Goal: Transaction & Acquisition: Obtain resource

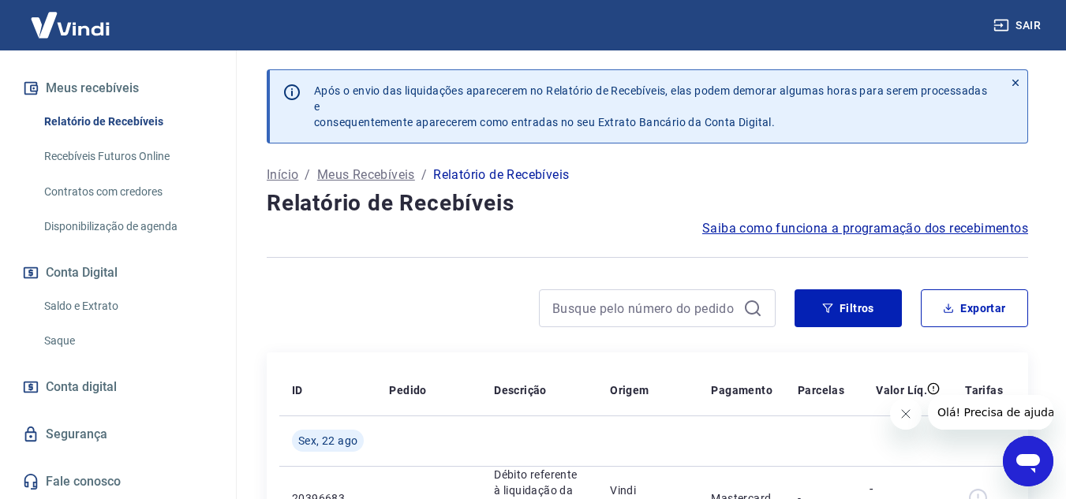
scroll to position [79, 0]
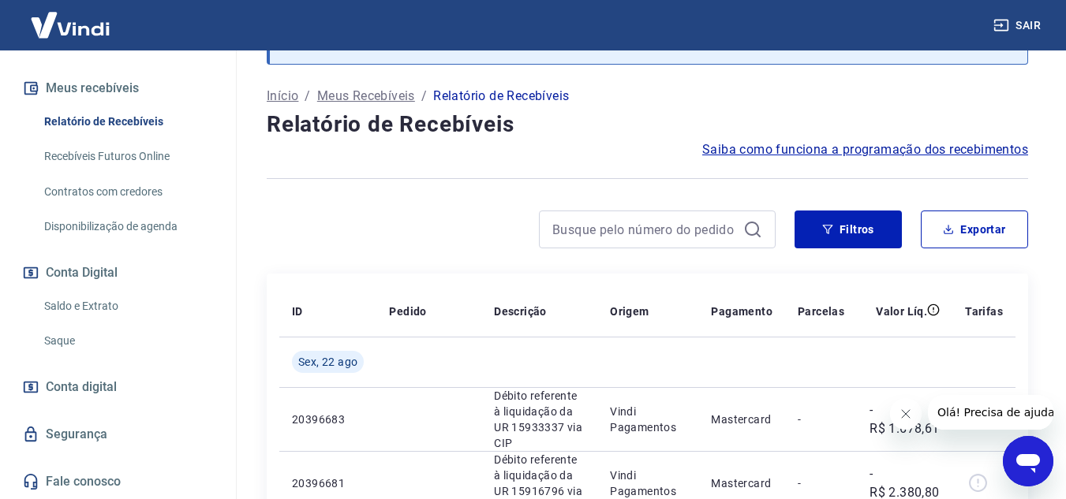
drag, startPoint x: 87, startPoint y: 297, endPoint x: 104, endPoint y: 292, distance: 18.2
click at [87, 297] on link "Saldo e Extrato" at bounding box center [127, 306] width 179 height 32
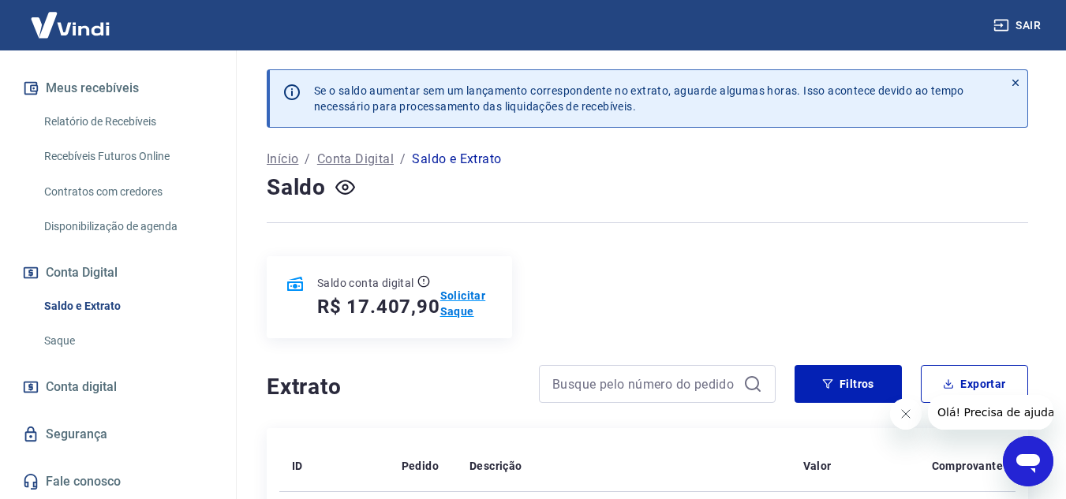
click at [451, 299] on p "Solicitar Saque" at bounding box center [466, 304] width 53 height 32
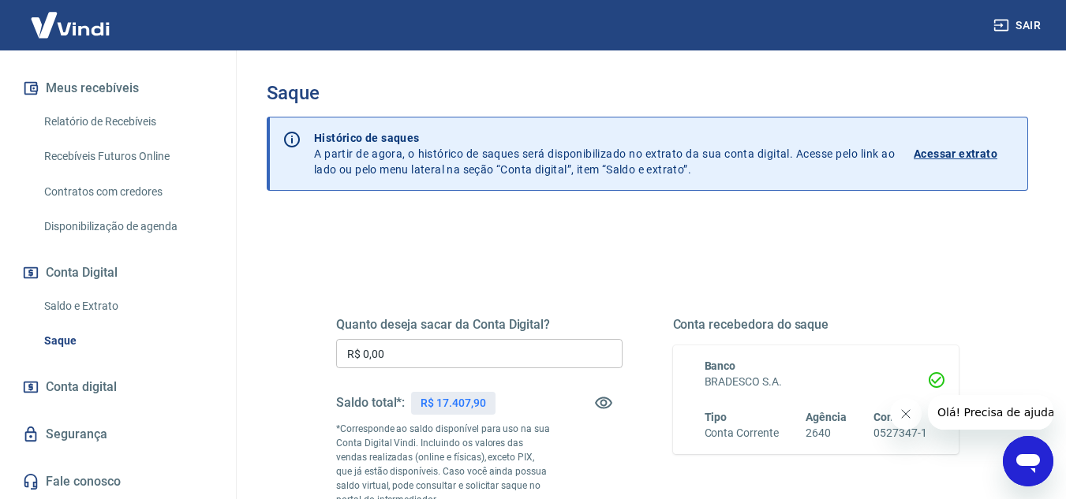
scroll to position [79, 0]
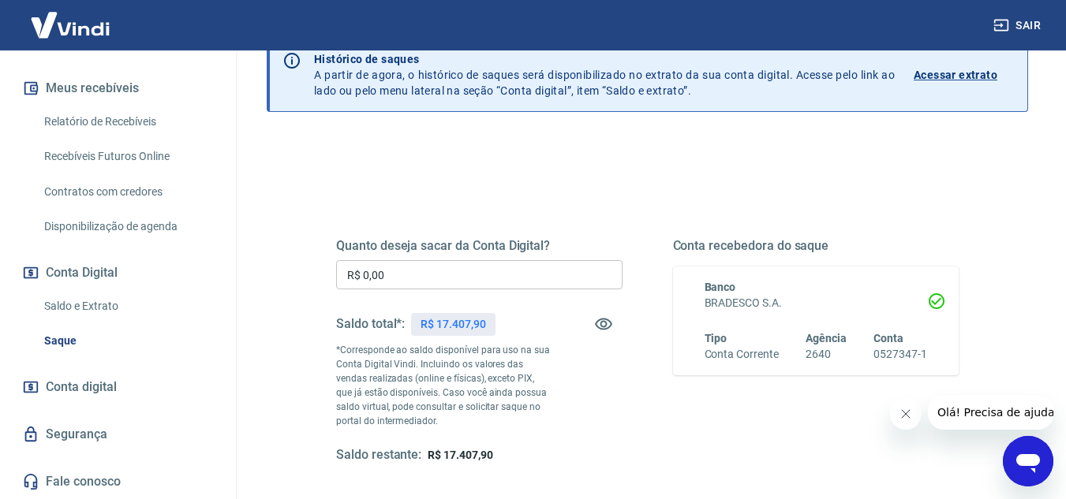
click at [906, 415] on icon "Fechar mensagem da empresa" at bounding box center [905, 414] width 13 height 13
click at [402, 271] on input "R$ 0,00" at bounding box center [479, 274] width 286 height 29
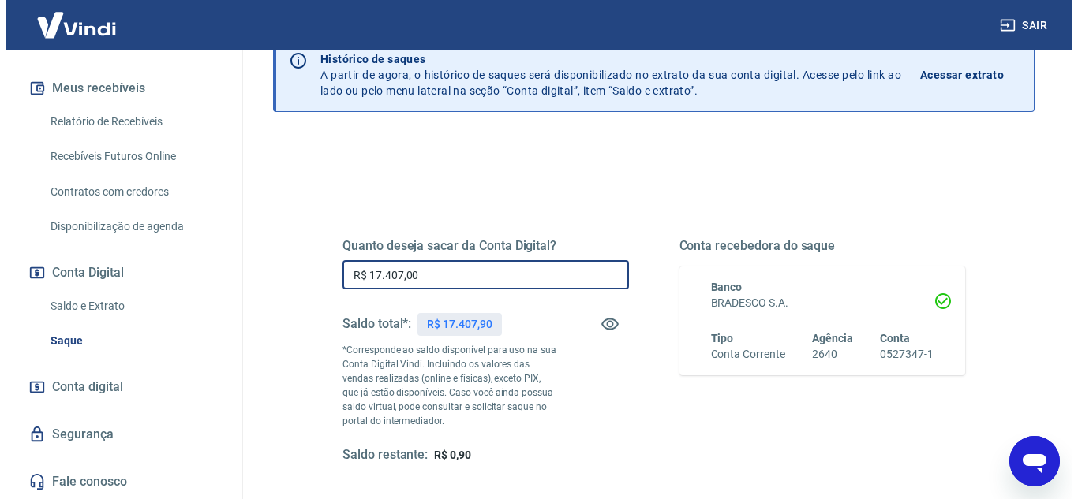
scroll to position [158, 0]
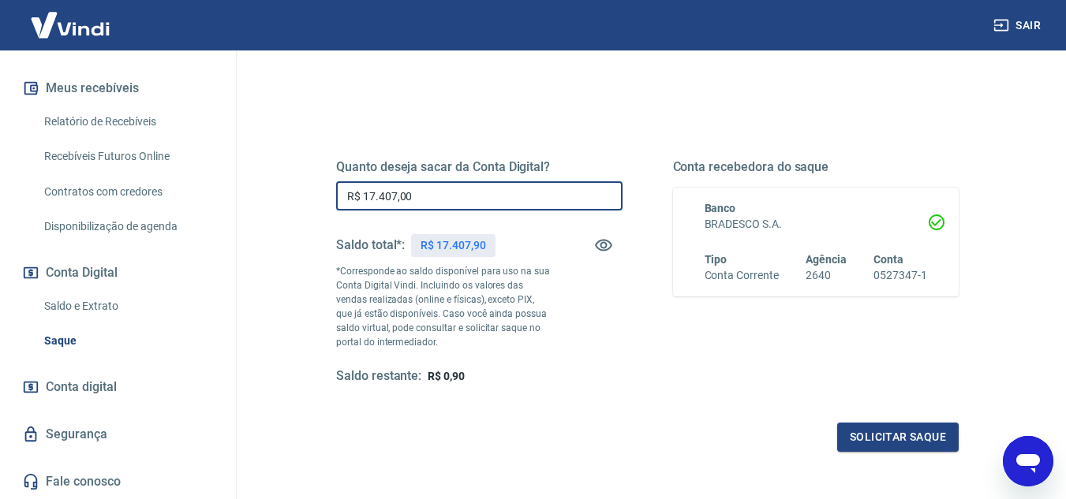
type input "R$ 17.407,00"
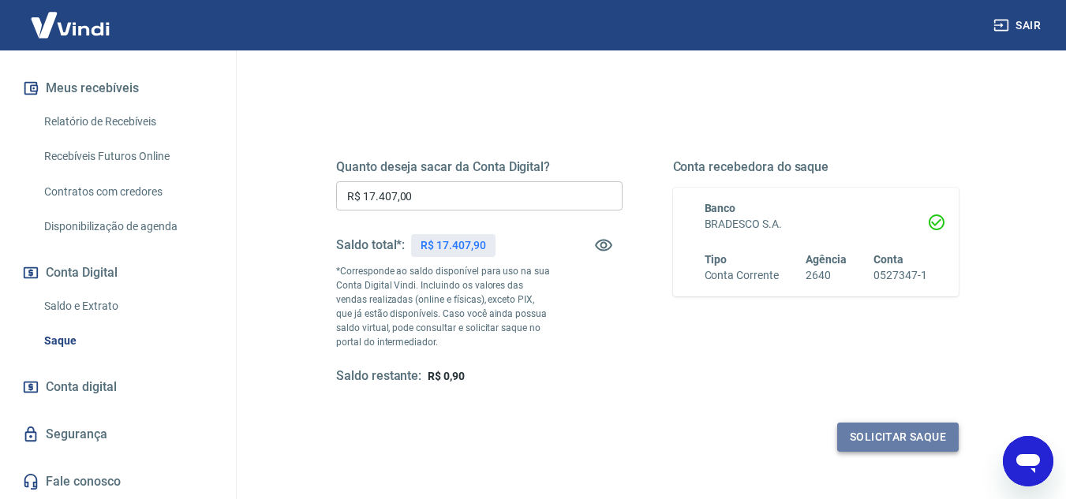
click at [910, 440] on button "Solicitar saque" at bounding box center [897, 437] width 121 height 29
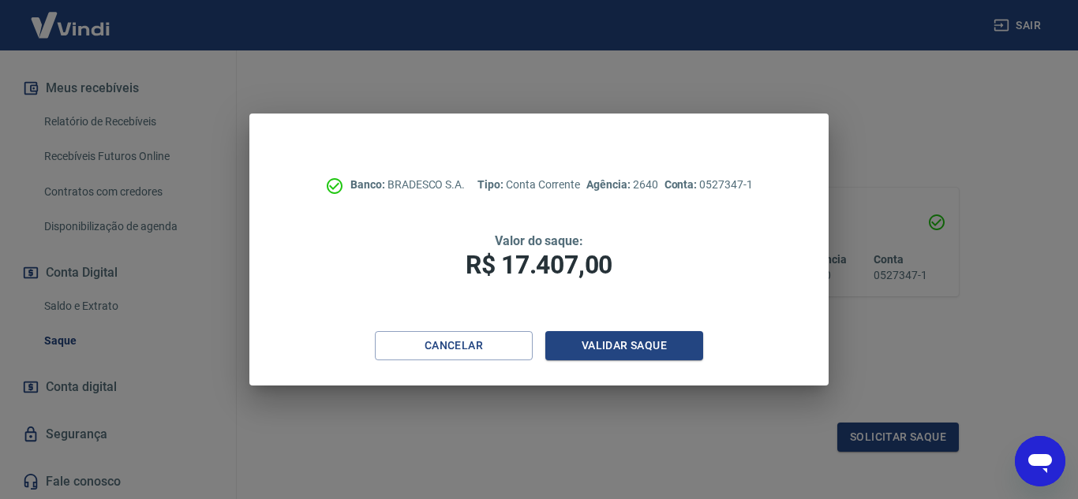
click at [935, 376] on div "Banco: BRADESCO S.A. Tipo: Conta Corrente Agência: 2640 Conta: 0527347-1 Valor …" at bounding box center [539, 249] width 1078 height 499
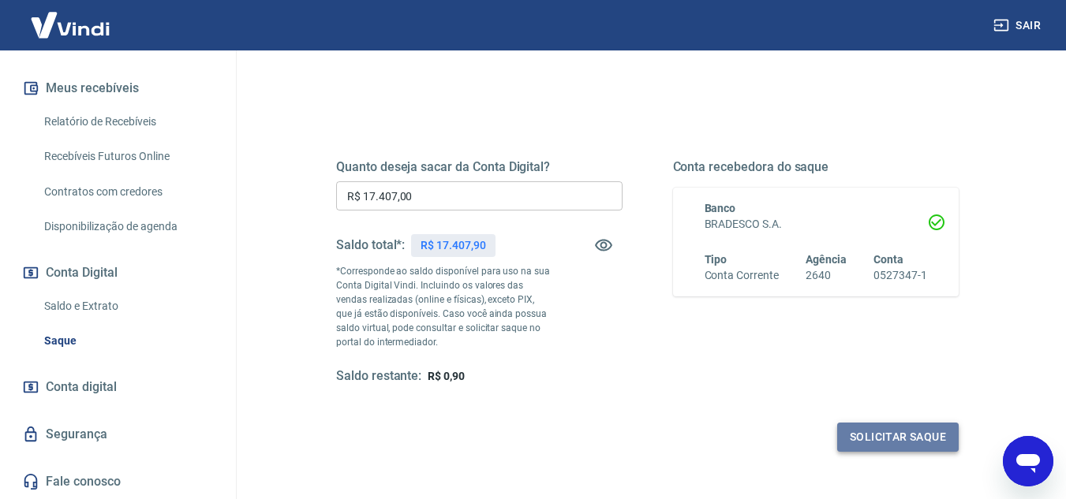
click at [885, 435] on button "Solicitar saque" at bounding box center [897, 437] width 121 height 29
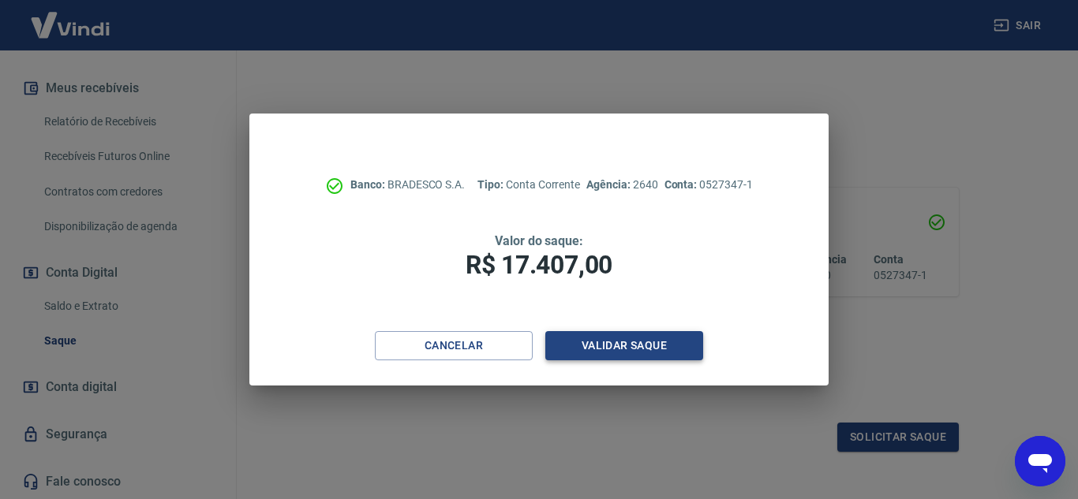
click at [651, 351] on button "Validar saque" at bounding box center [624, 345] width 158 height 29
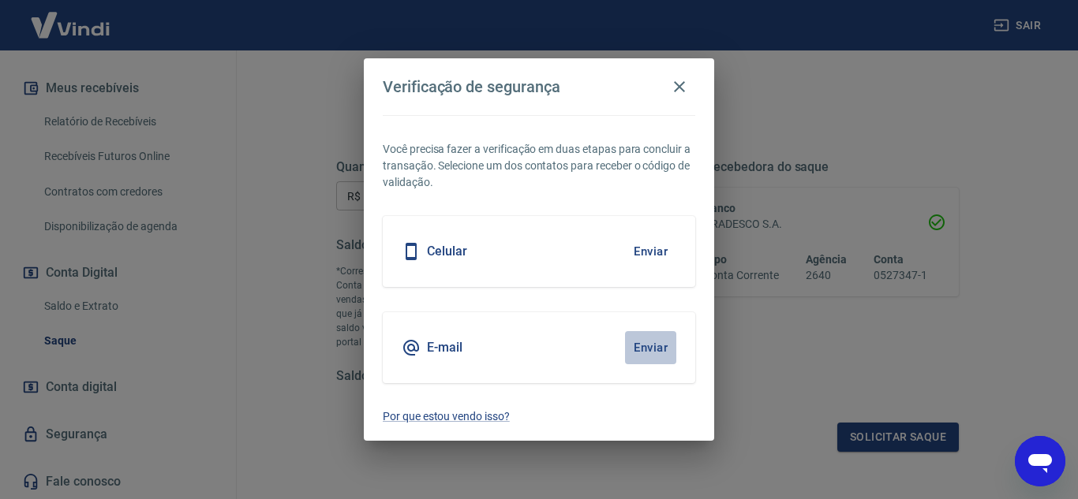
click at [652, 348] on button "Enviar" at bounding box center [650, 347] width 51 height 33
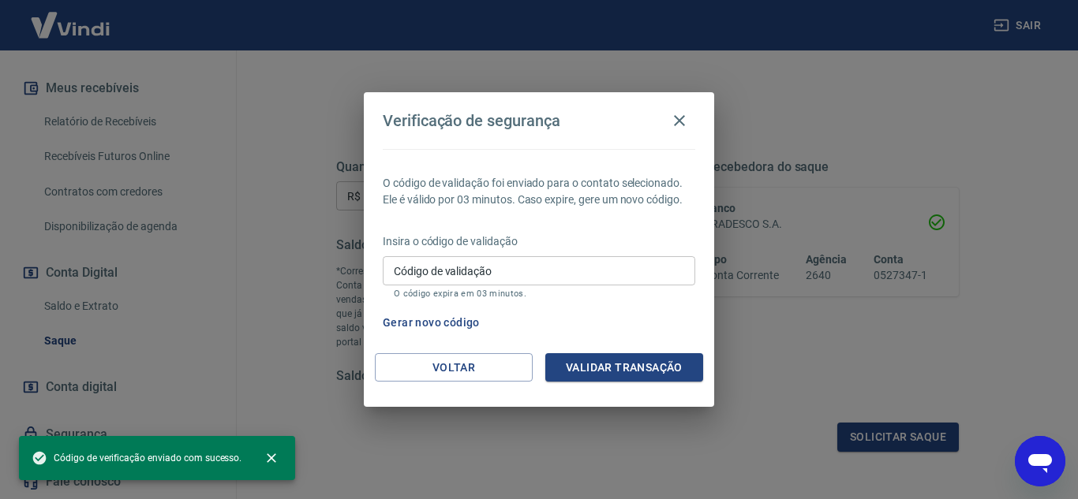
click at [491, 272] on input "Código de validação" at bounding box center [539, 270] width 312 height 29
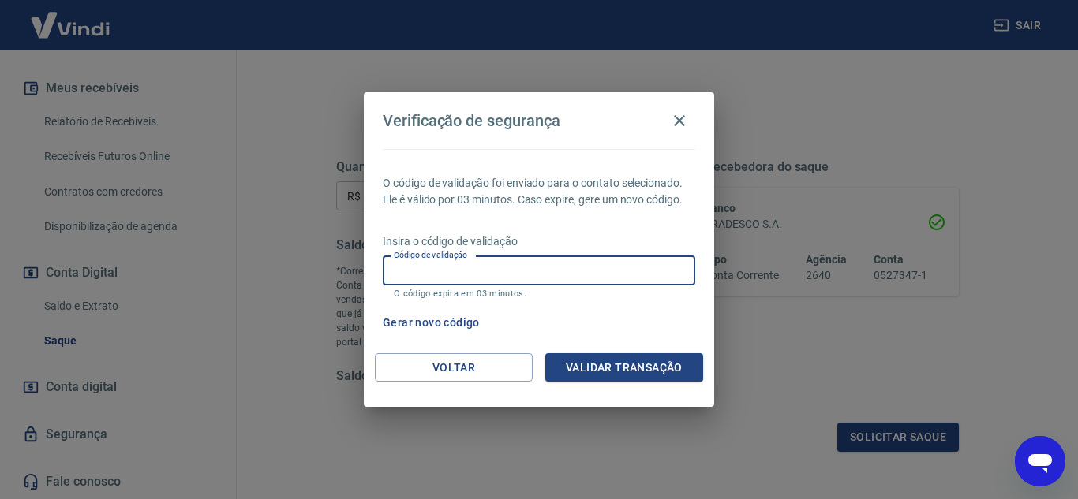
paste input "484953"
type input "484953"
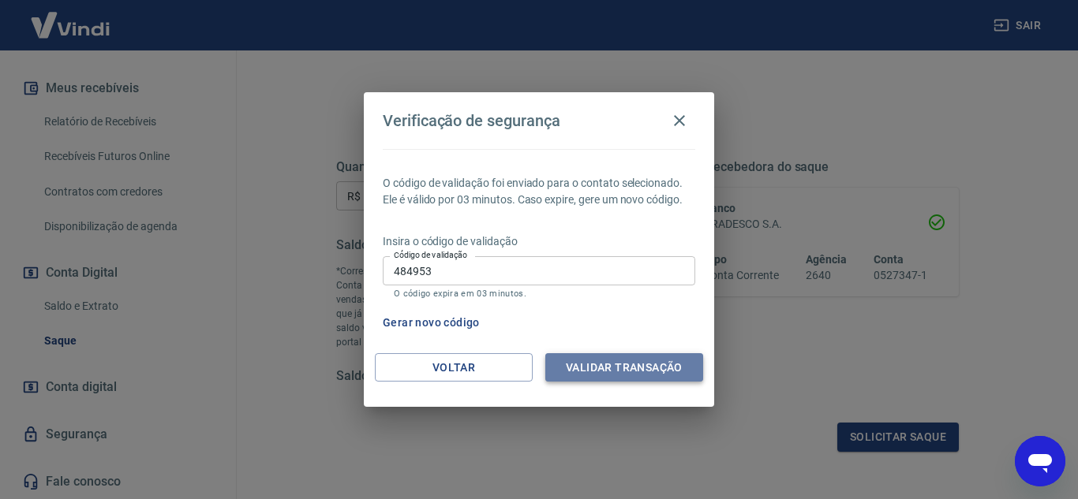
click at [618, 359] on button "Validar transação" at bounding box center [624, 367] width 158 height 29
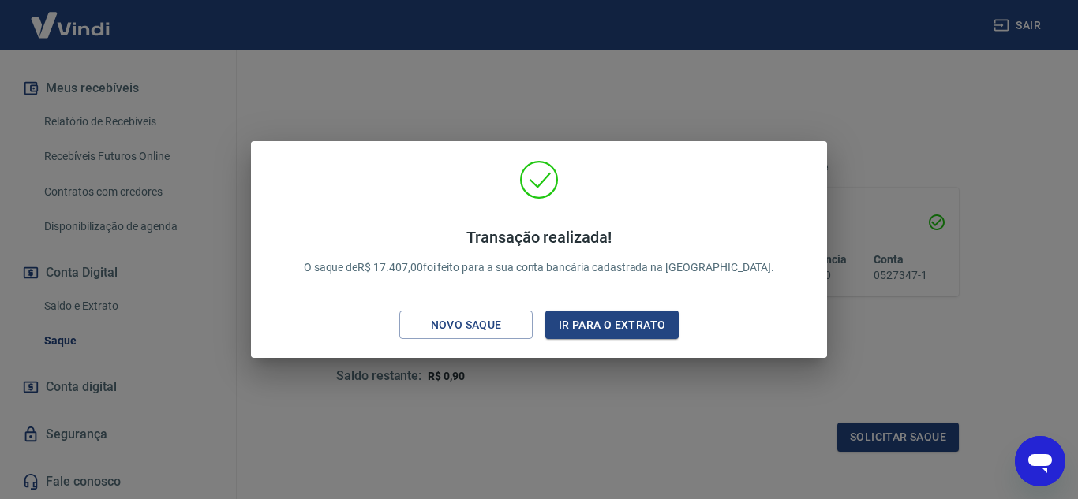
click at [608, 402] on div "Transação realizada! O saque de R$ 17.407,00 foi feito para a sua conta bancári…" at bounding box center [539, 249] width 1078 height 499
